Goal: Task Accomplishment & Management: Manage account settings

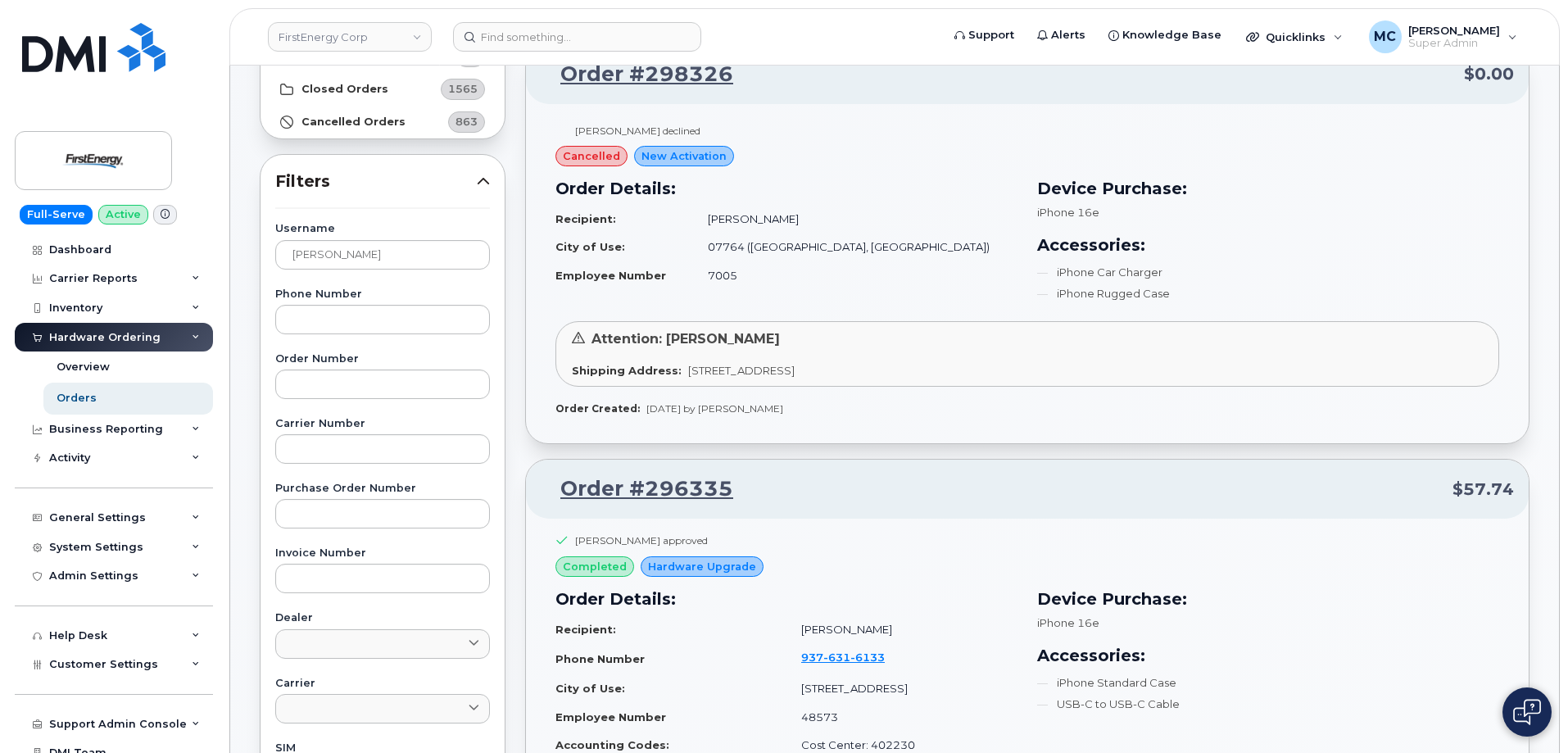
scroll to position [210, 0]
click at [89, 160] on img at bounding box center [93, 160] width 126 height 47
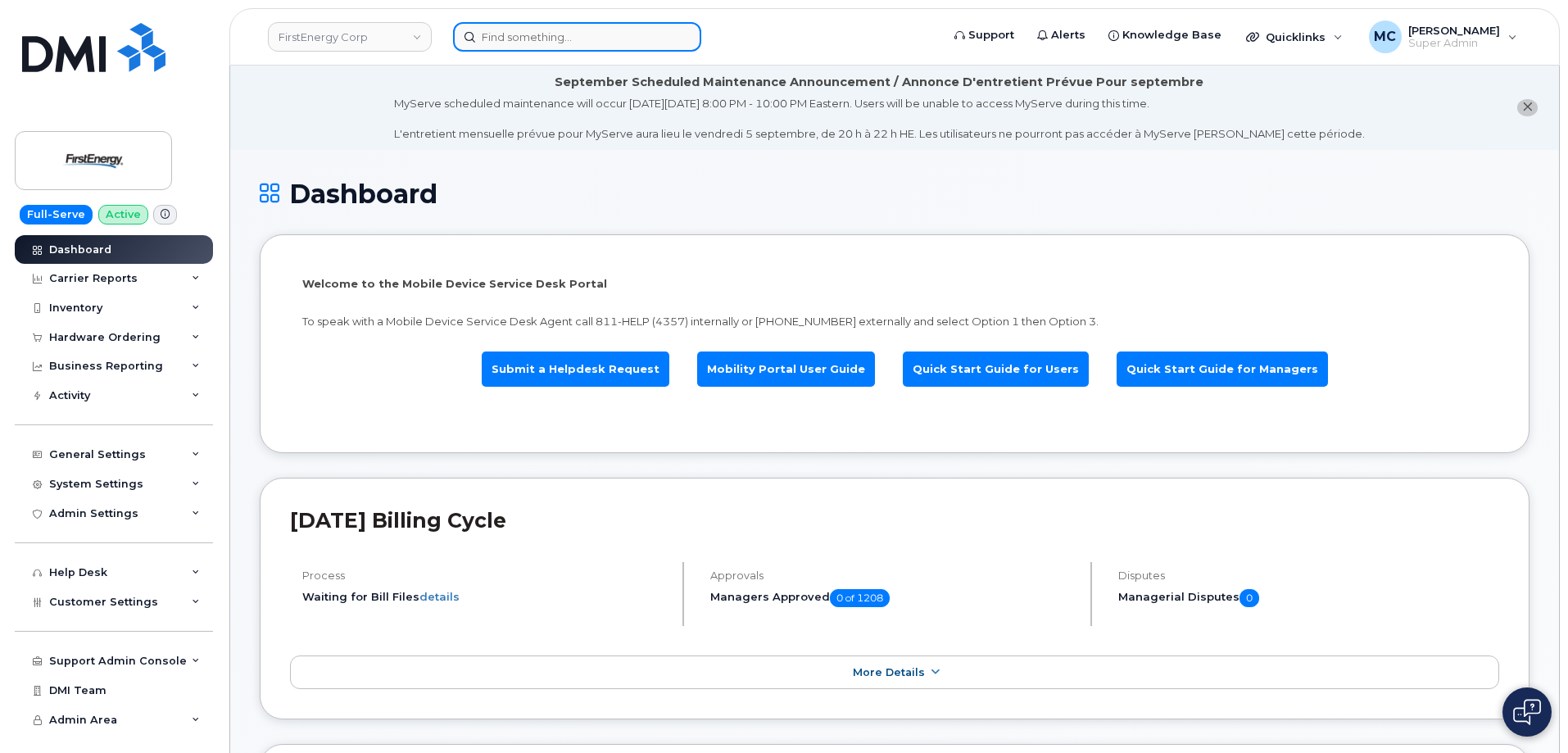
click at [599, 33] on input at bounding box center [577, 37] width 248 height 29
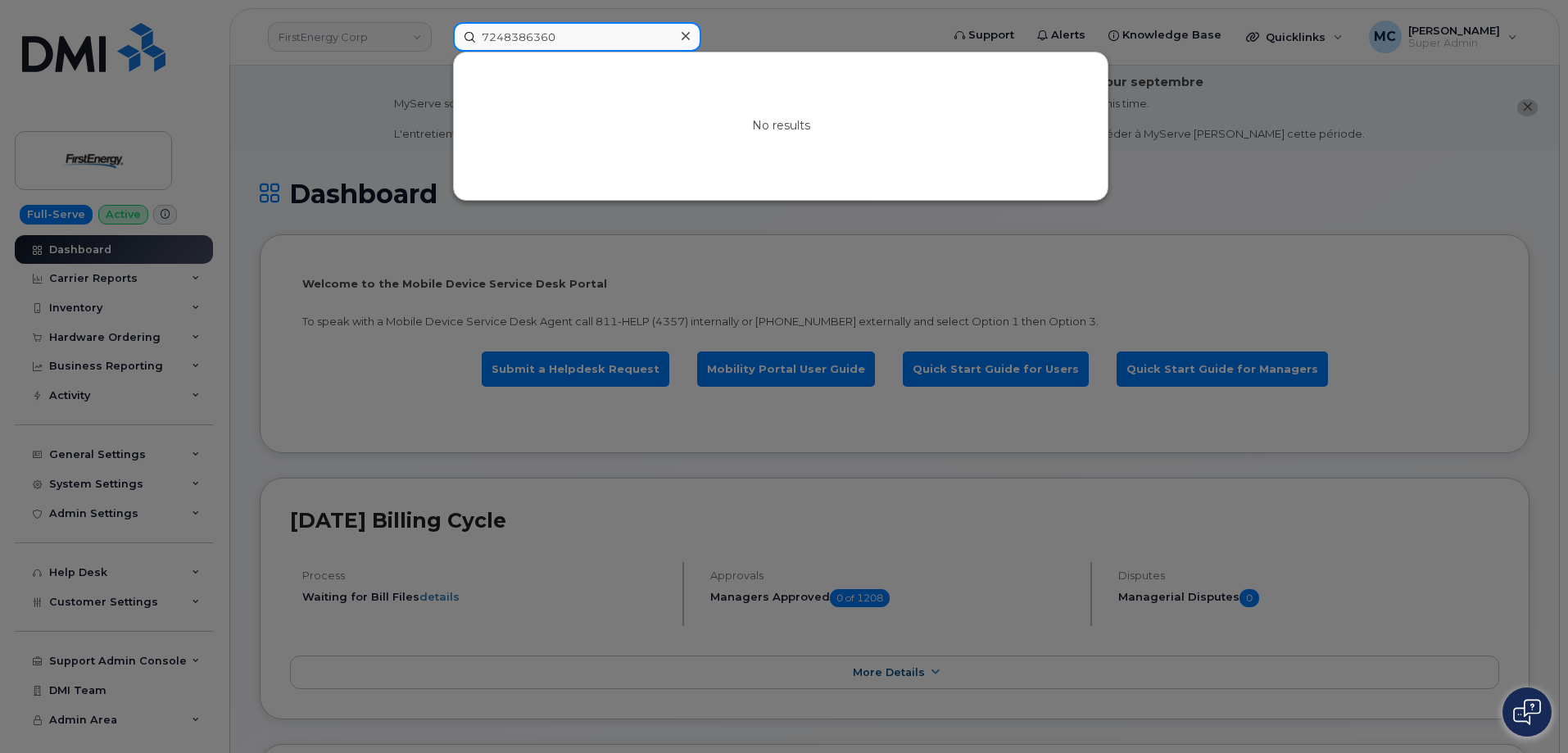
click at [602, 29] on input "7248386360" at bounding box center [577, 37] width 248 height 29
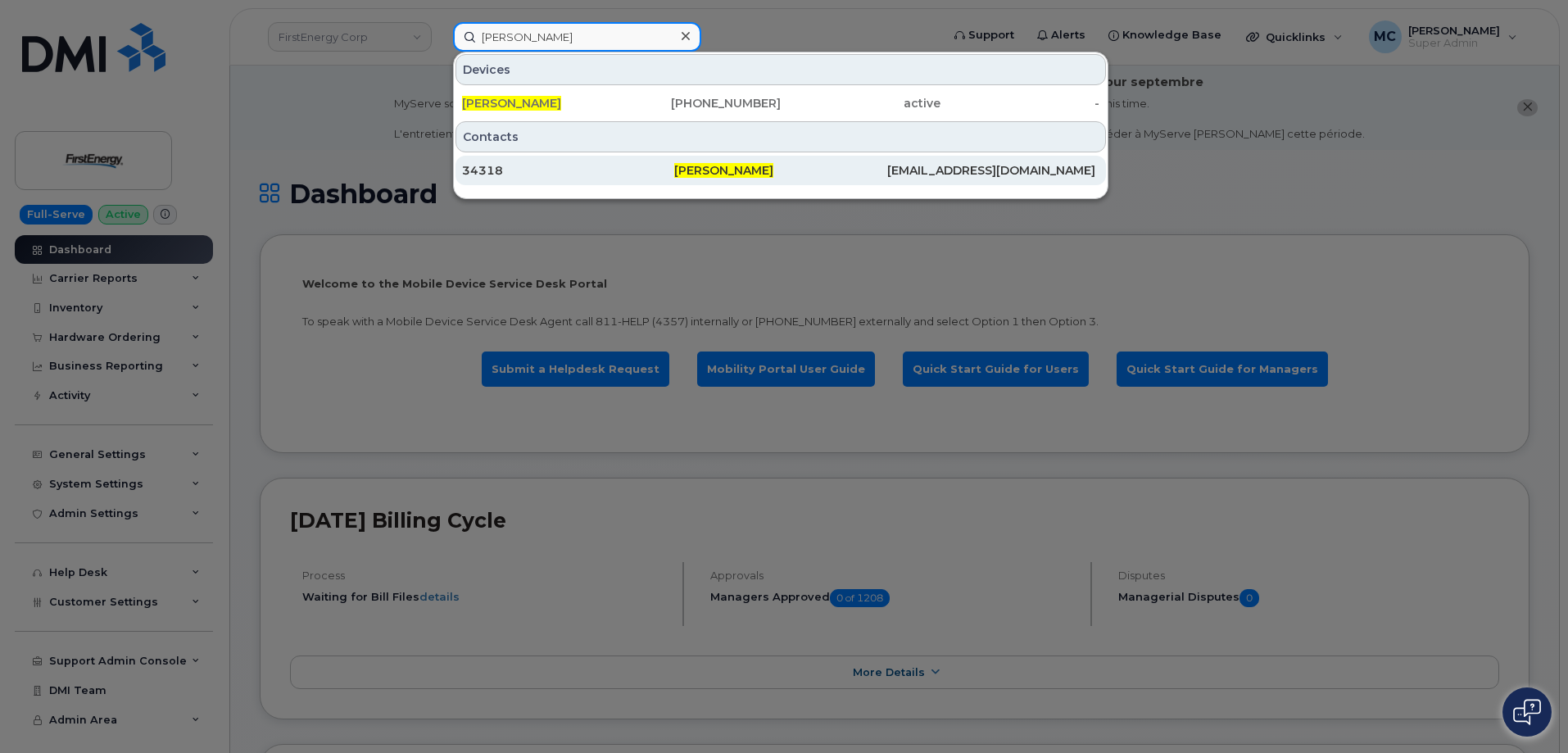
type input "jesse j ludwick"
click at [733, 167] on span "[PERSON_NAME]" at bounding box center [723, 170] width 99 height 15
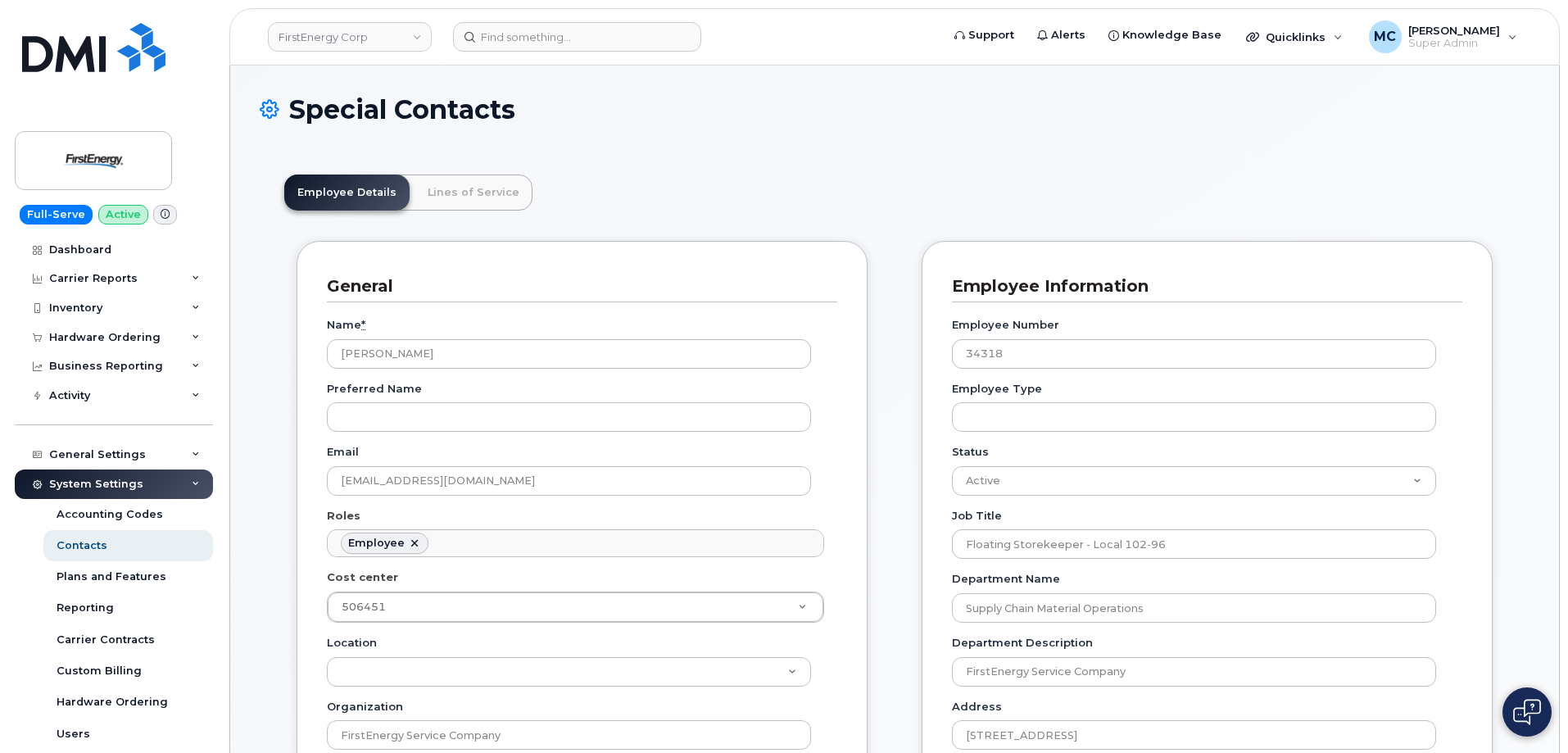
scroll to position [48, 0]
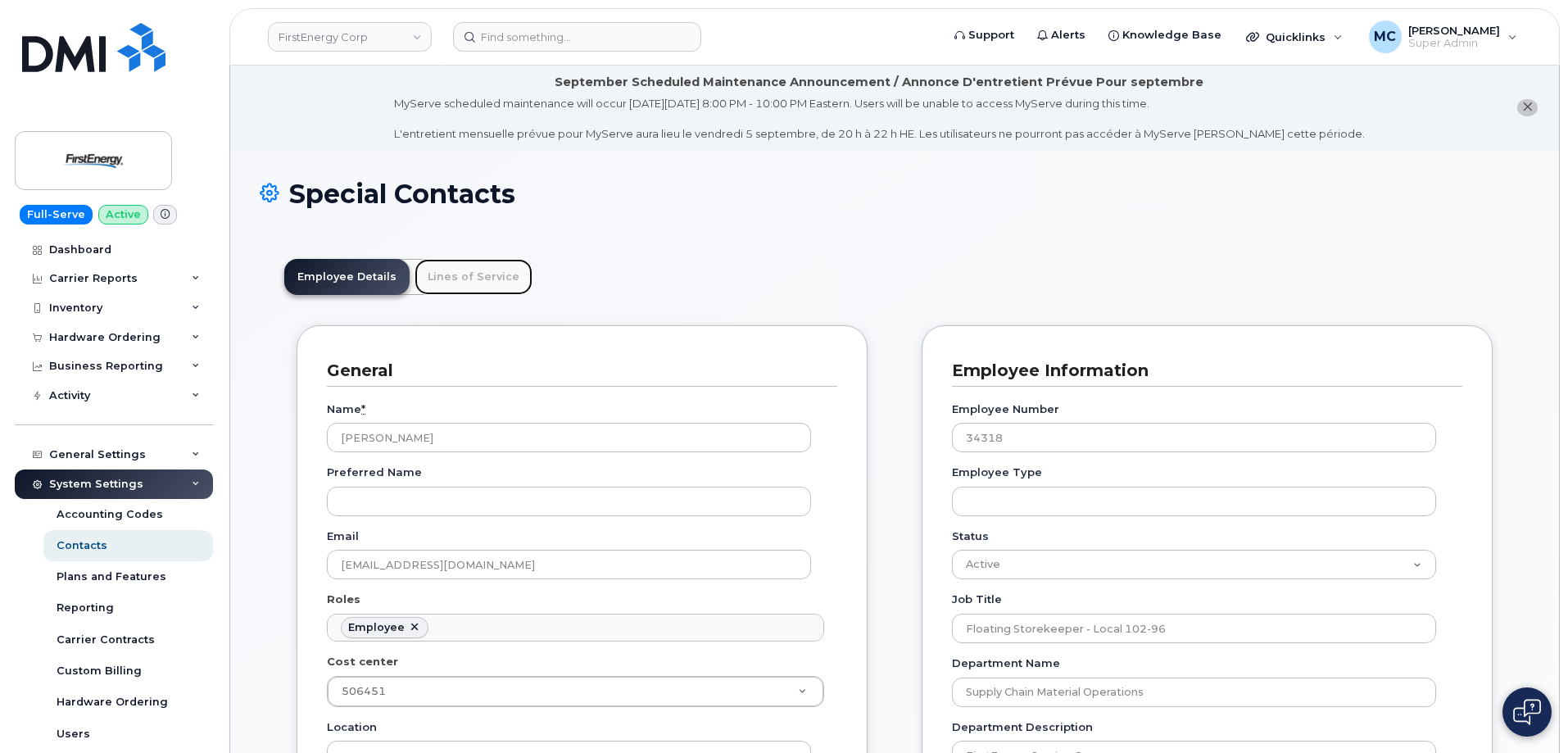
click at [487, 266] on link "Lines of Service" at bounding box center [473, 277] width 118 height 36
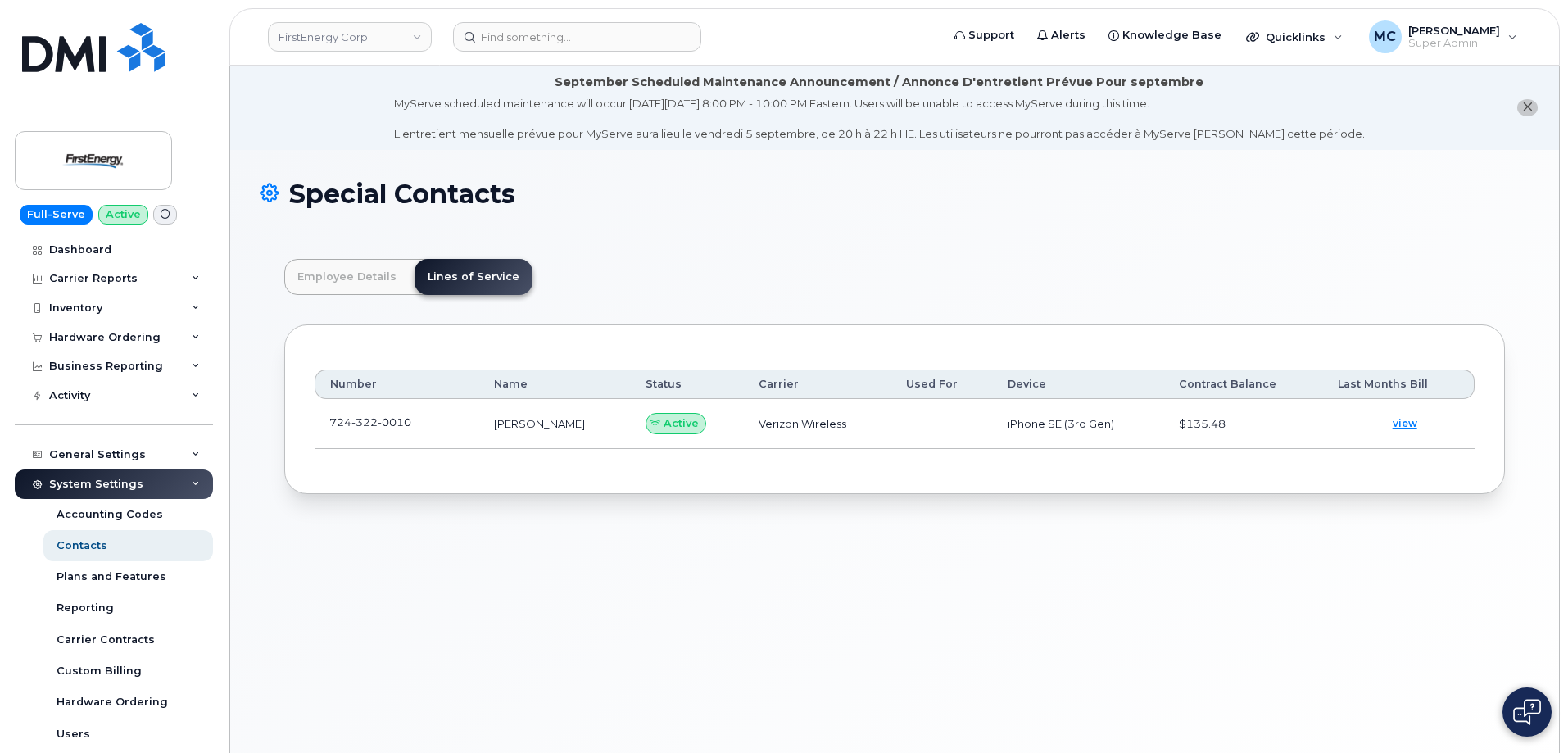
click at [395, 422] on span "0010" at bounding box center [394, 422] width 33 height 13
click at [416, 422] on link at bounding box center [421, 422] width 20 height 13
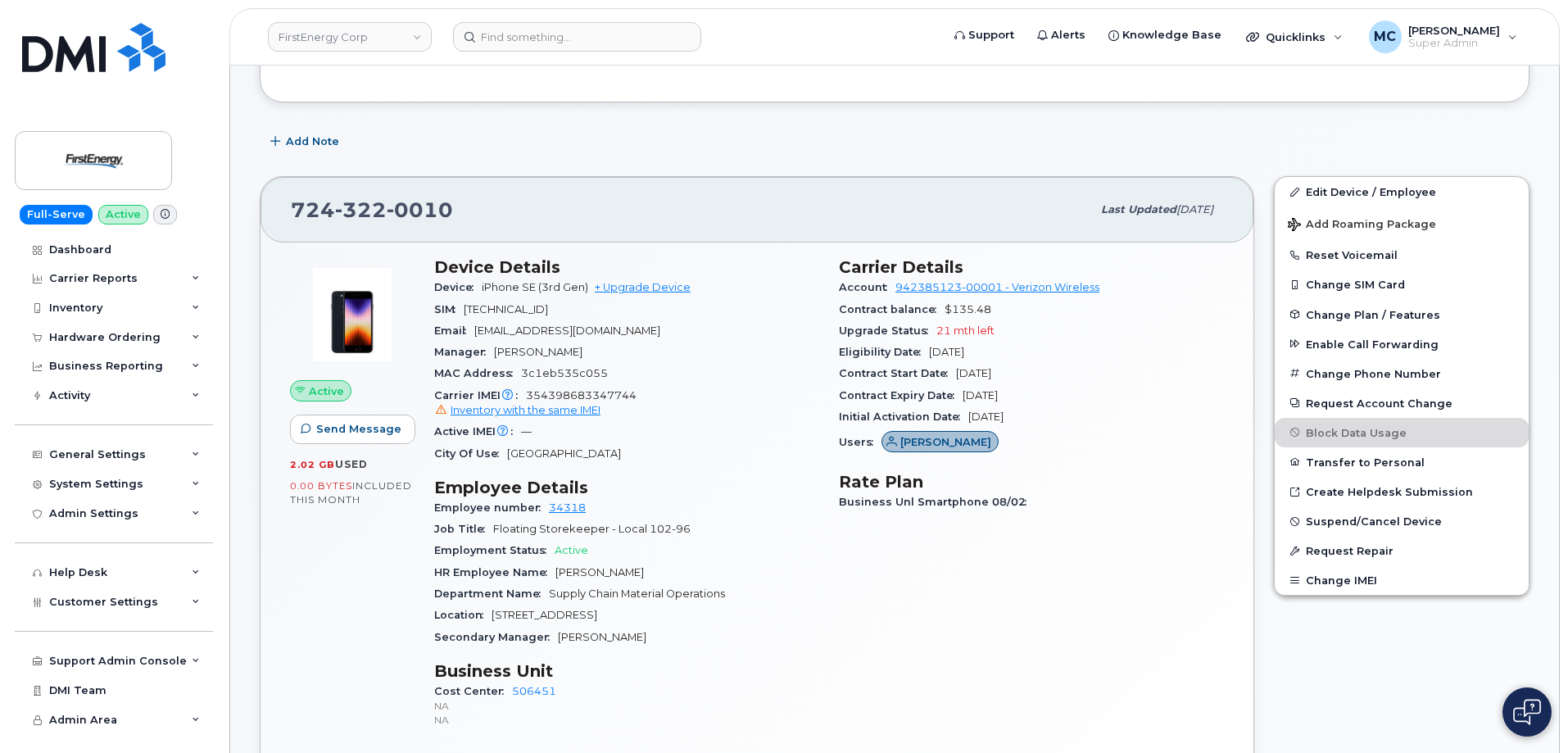
scroll to position [301, 0]
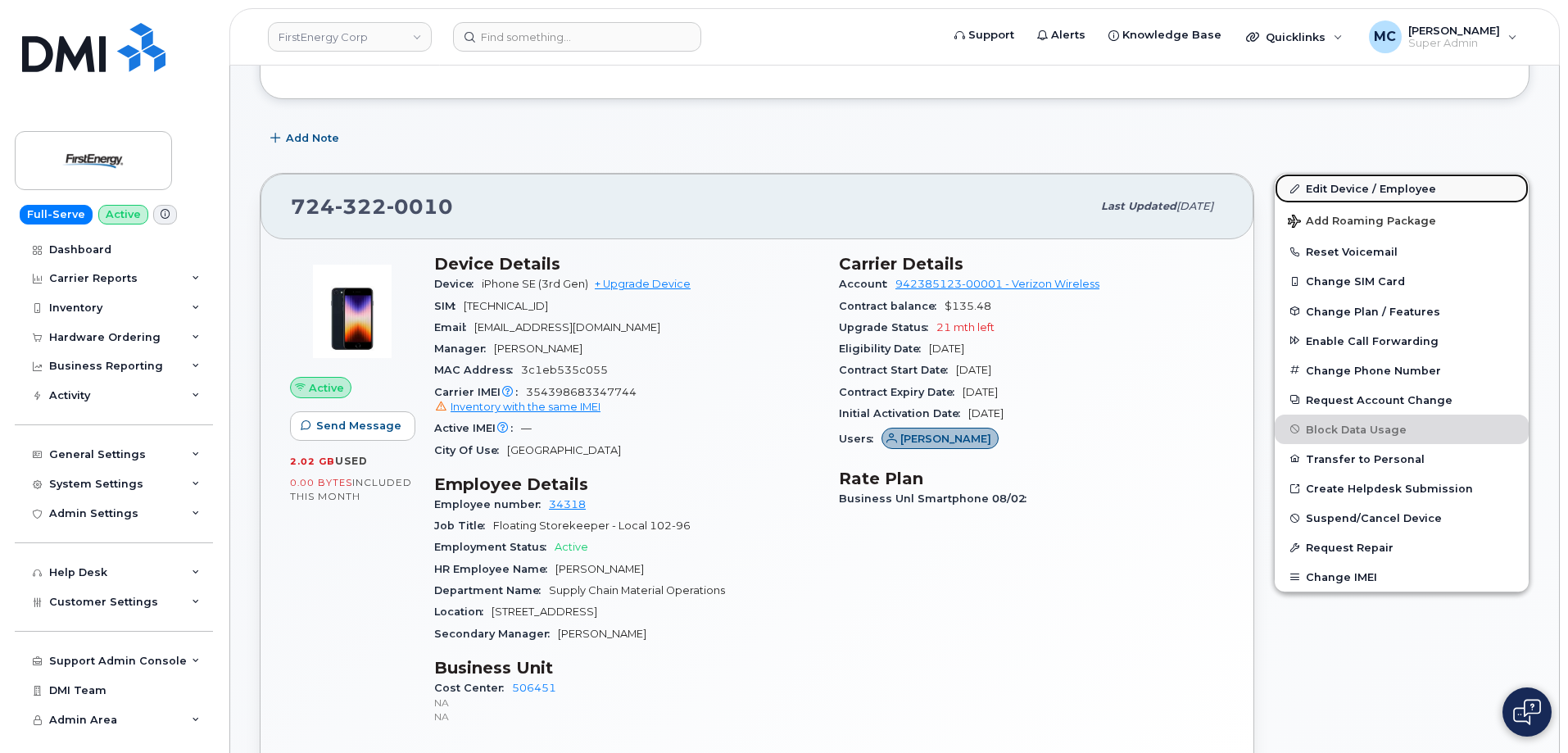
click at [1359, 183] on link "Edit Device / Employee" at bounding box center [1402, 188] width 254 height 29
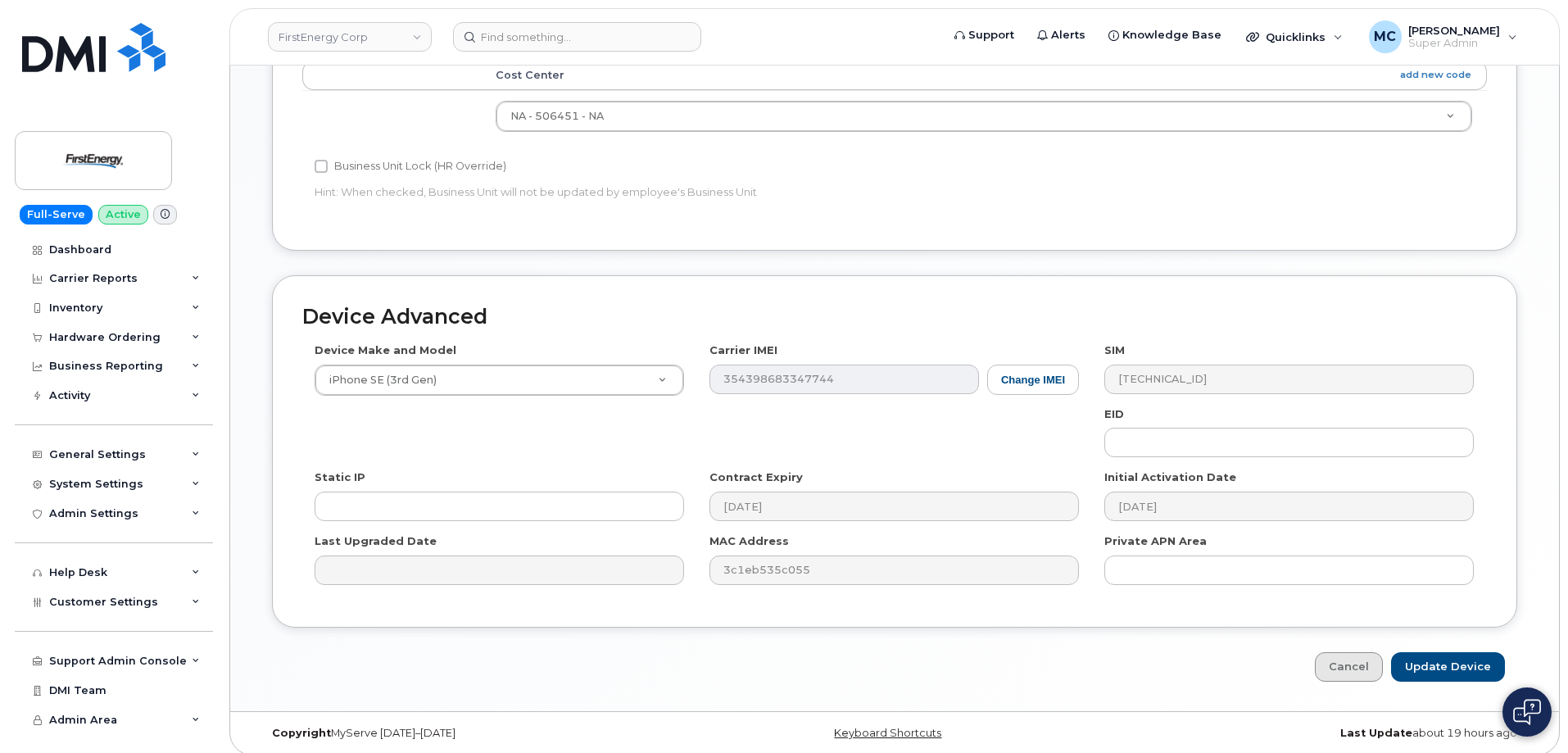
scroll to position [864, 0]
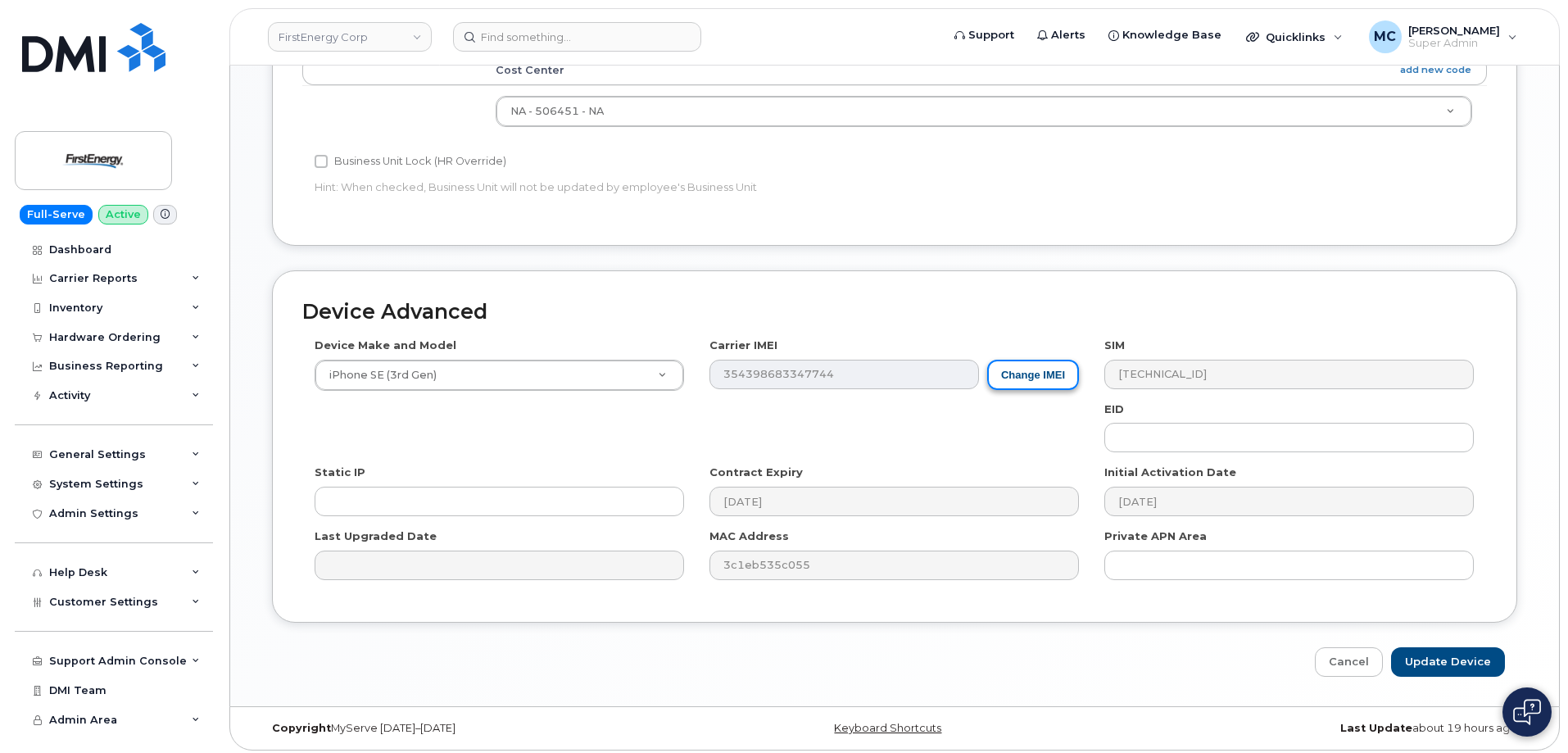
click at [1046, 373] on button "Change IMEI" at bounding box center [1032, 374] width 92 height 30
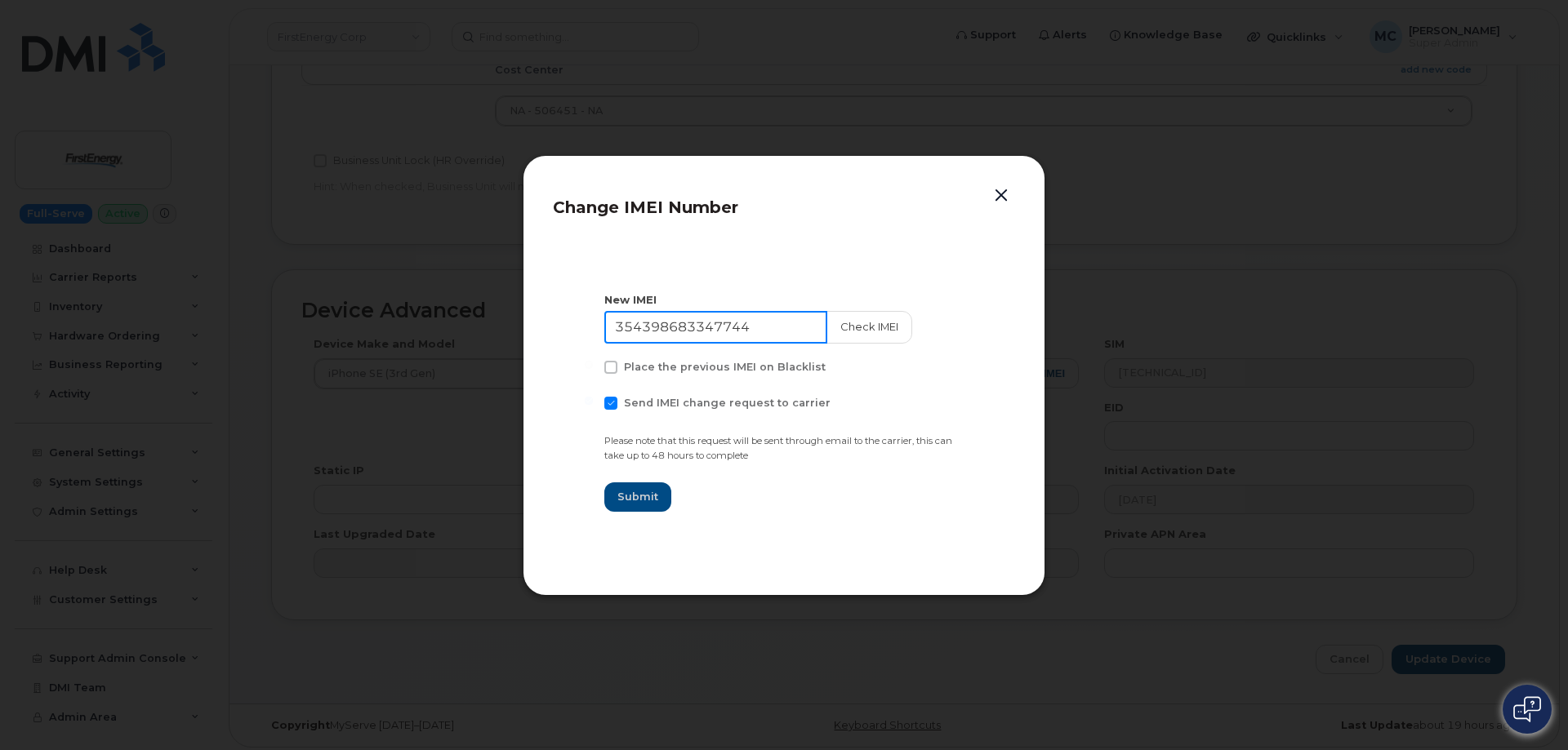
click at [784, 328] on input "354398683347744" at bounding box center [715, 328] width 223 height 32
click at [783, 328] on input "354398683347744" at bounding box center [715, 328] width 223 height 32
type input "358017325665083"
click at [721, 403] on span "Send IMEI change request to carrier" at bounding box center [726, 403] width 206 height 12
click at [593, 403] on input "Send IMEI change request to carrier" at bounding box center [589, 401] width 9 height 9
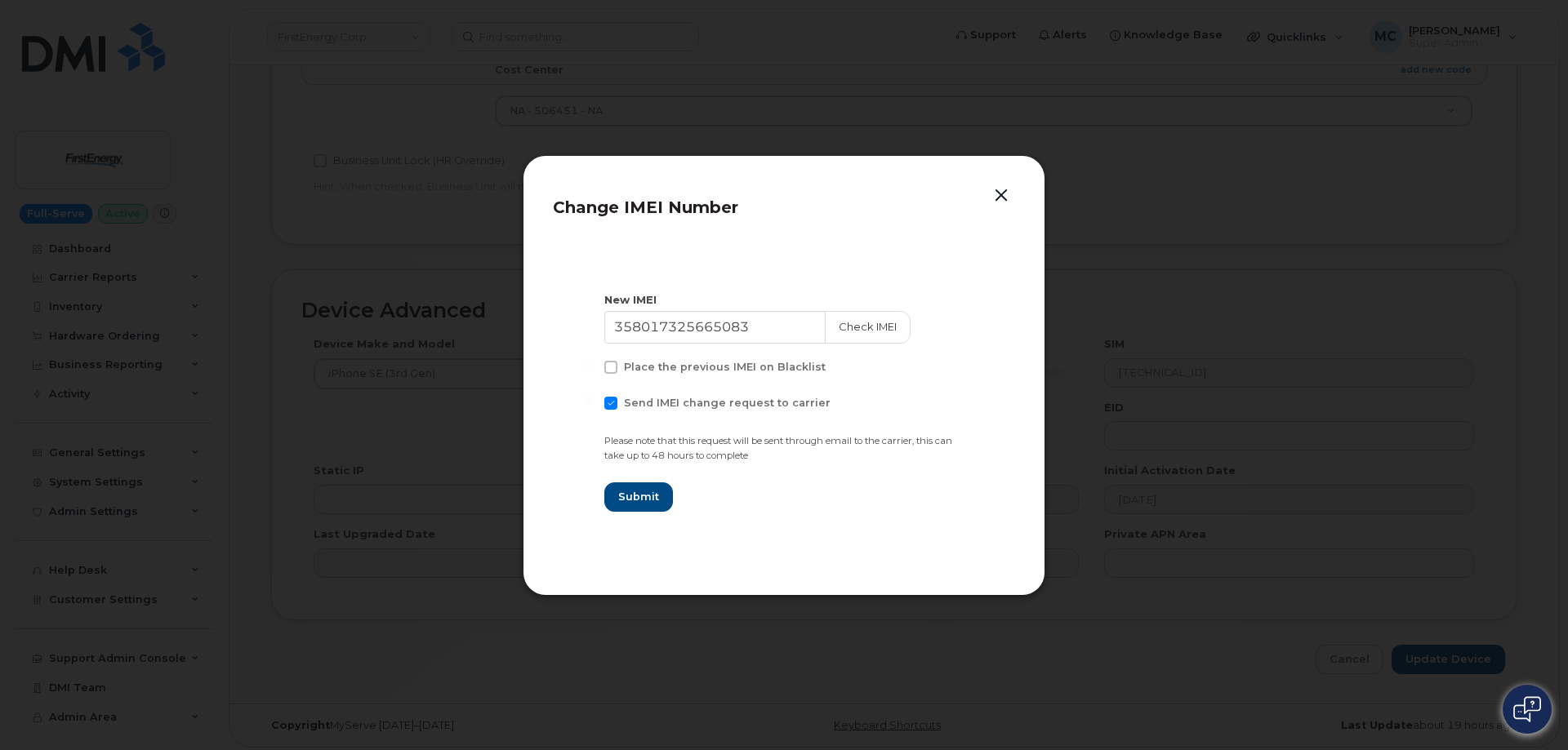
checkbox input "false"
click at [630, 493] on span "Submit" at bounding box center [638, 497] width 41 height 15
type input "358017325665083"
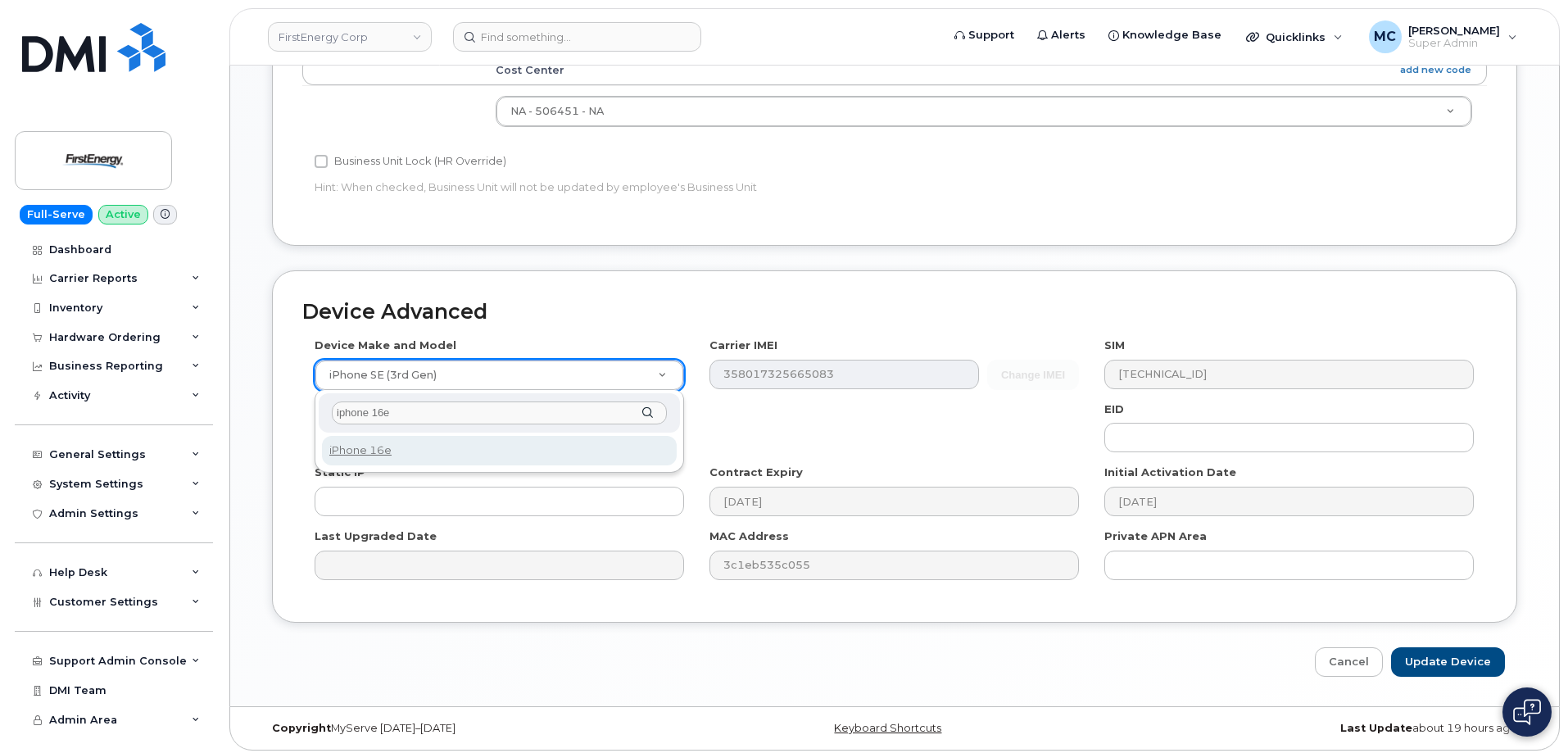
type input "iphone 16e"
select select "3304"
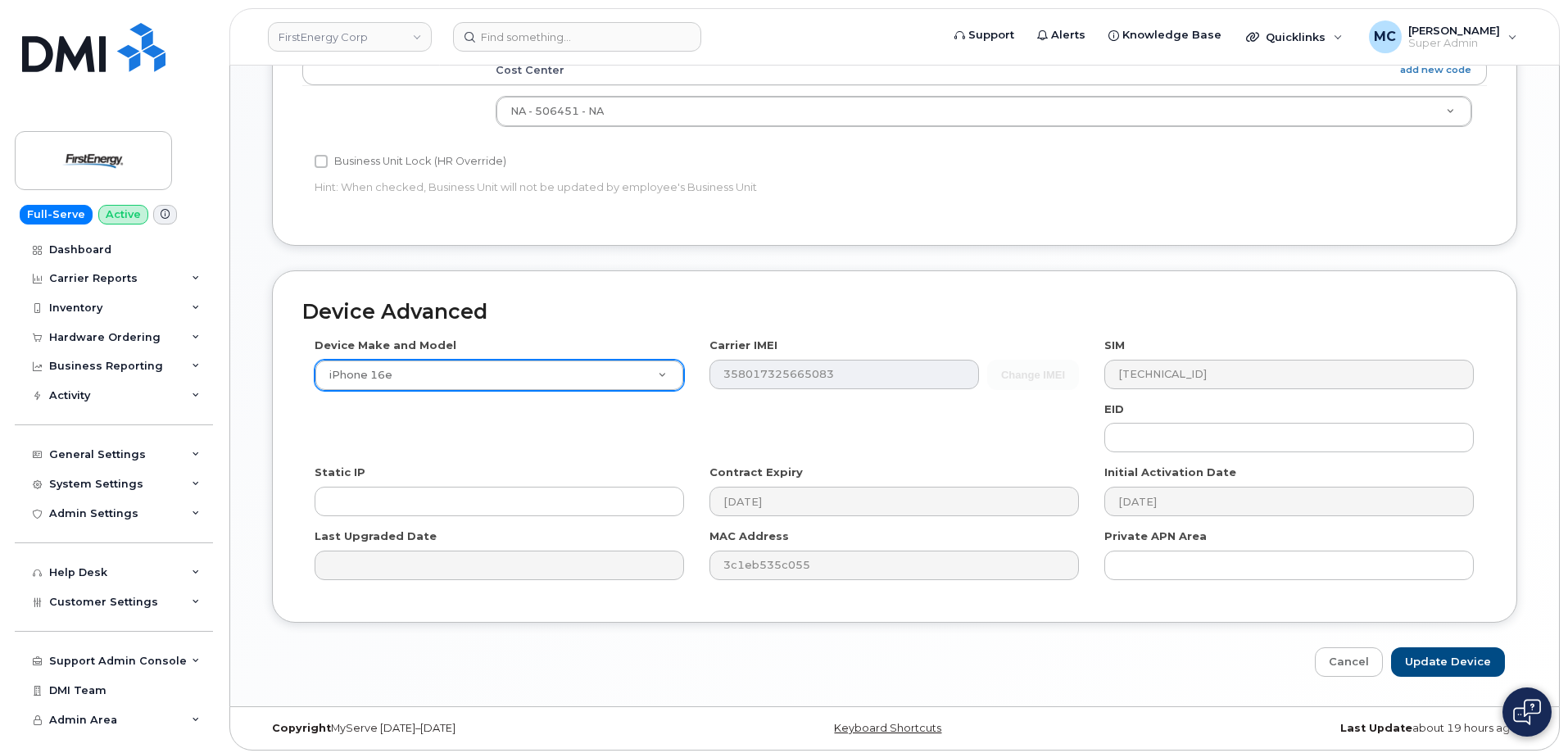
drag, startPoint x: 917, startPoint y: 436, endPoint x: 1090, endPoint y: 428, distance: 173.2
click at [918, 436] on div "Device Make and Model iPhone 16e Android TCL 502 Watch Apple Watch S9 41mm Andr…" at bounding box center [894, 465] width 1184 height 254
click at [1439, 658] on input "Update Device" at bounding box center [1448, 662] width 114 height 30
type input "Saving..."
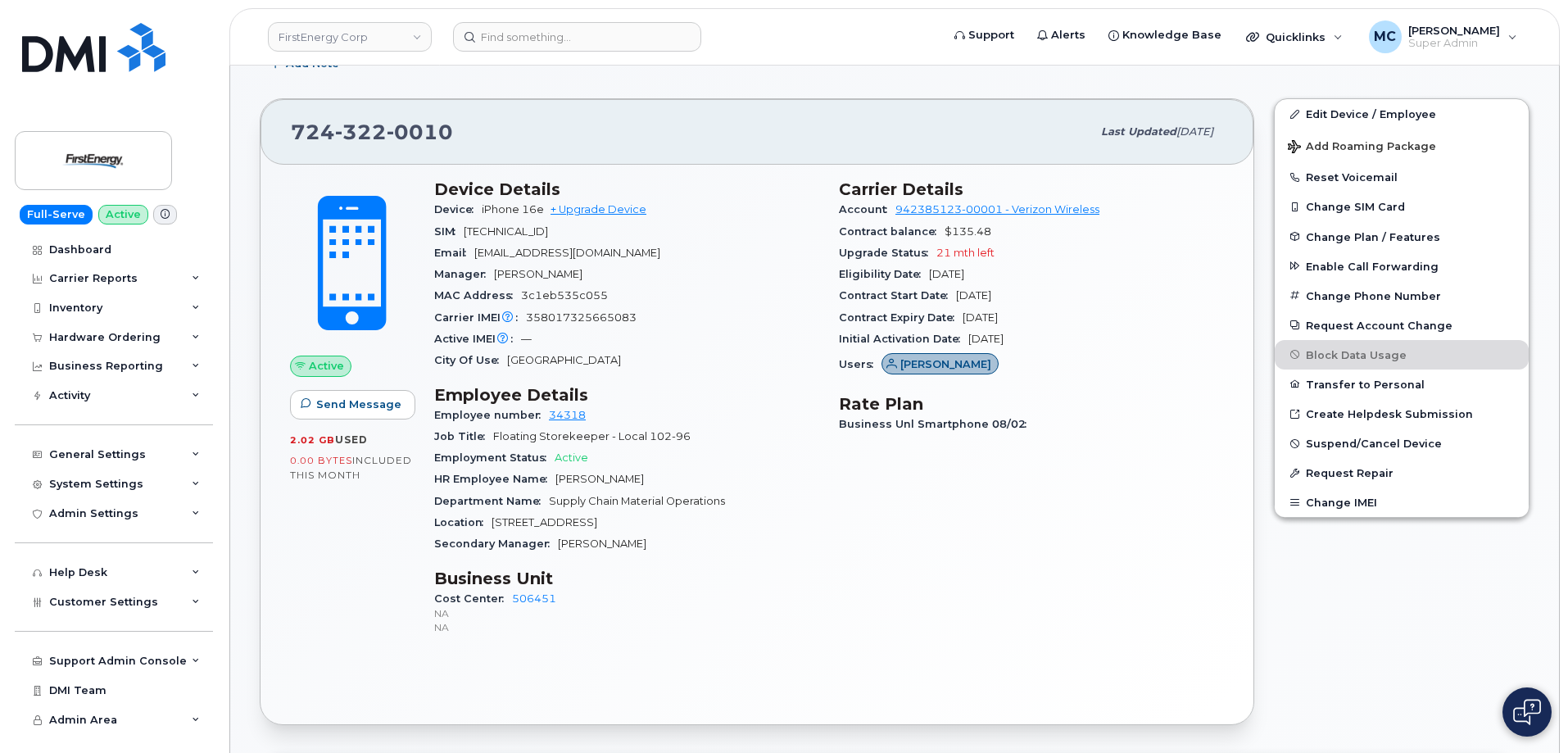
scroll to position [372, 0]
